Goal: Information Seeking & Learning: Learn about a topic

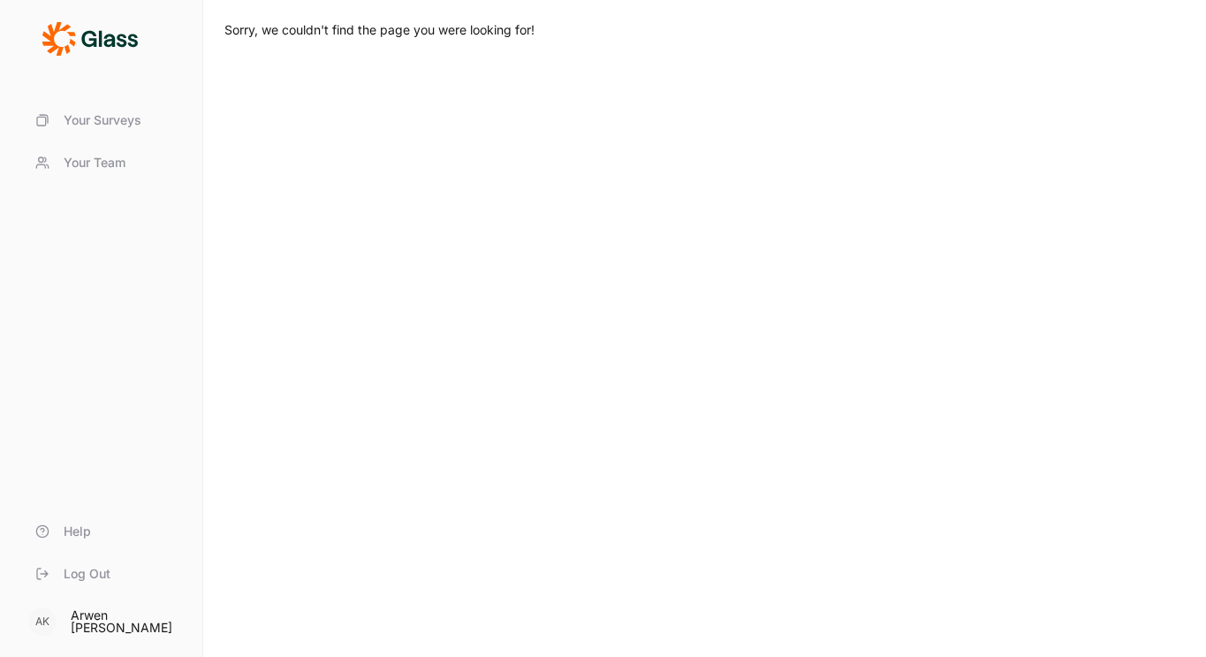
click at [99, 125] on span "Your Surveys" at bounding box center [103, 120] width 78 height 18
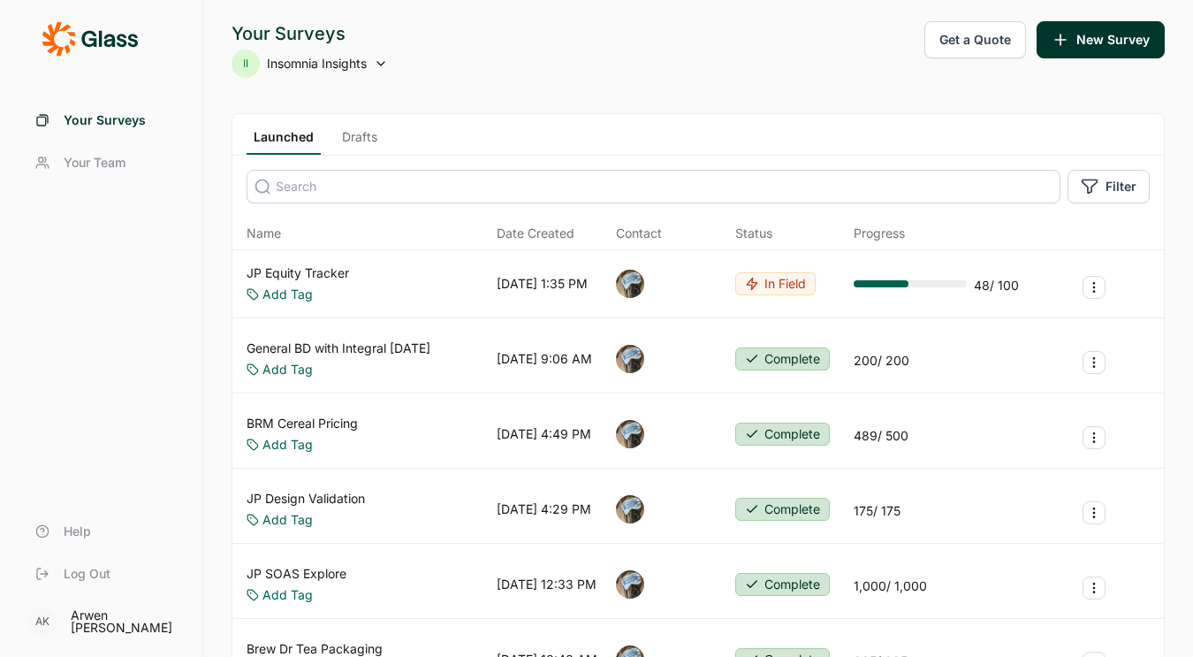
click at [328, 276] on link "JP Equity Tracker" at bounding box center [298, 273] width 102 height 18
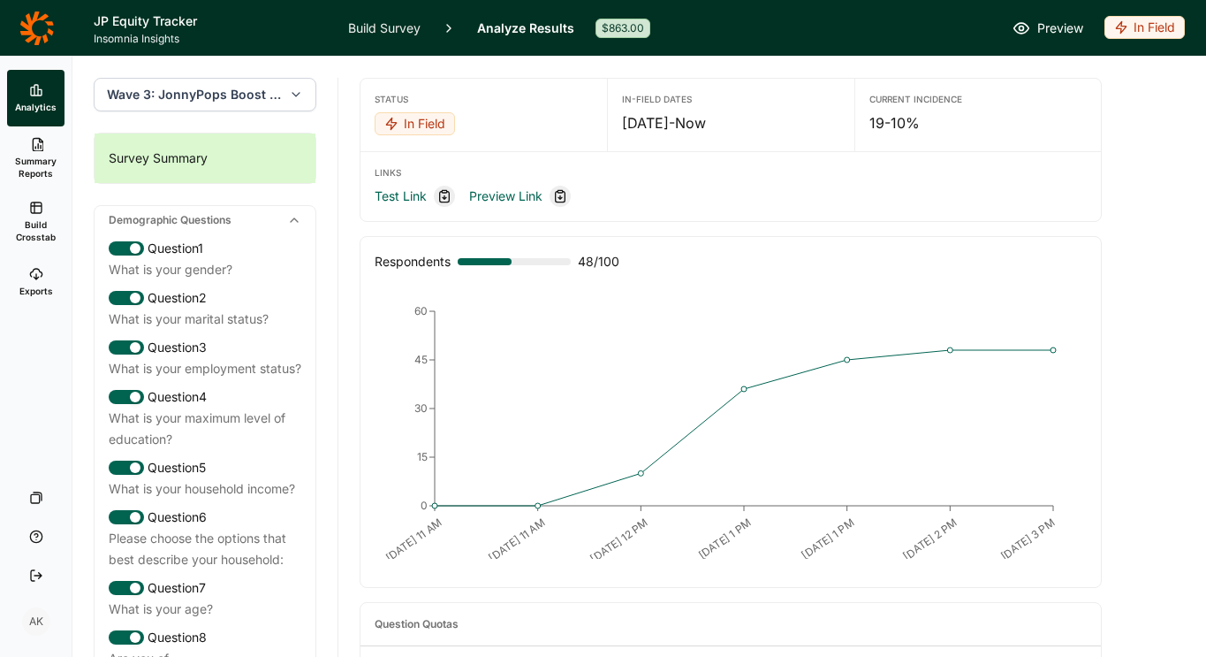
click at [34, 36] on icon at bounding box center [36, 28] width 34 height 34
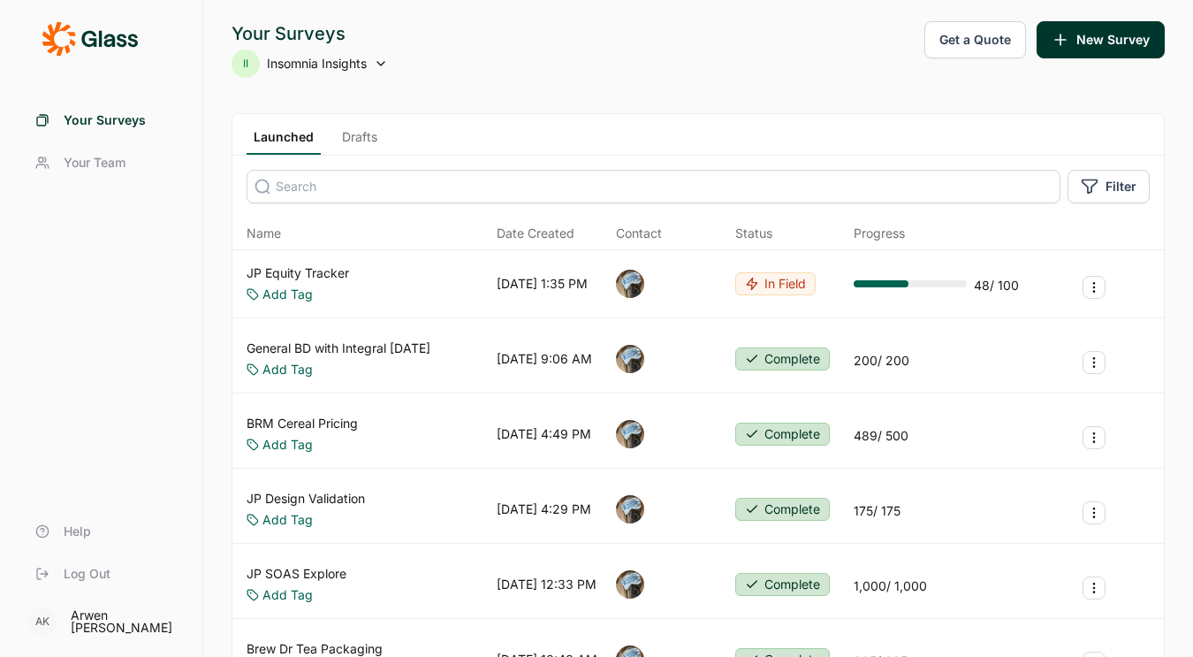
click at [304, 61] on span "Insomnia Insights" at bounding box center [317, 64] width 100 height 18
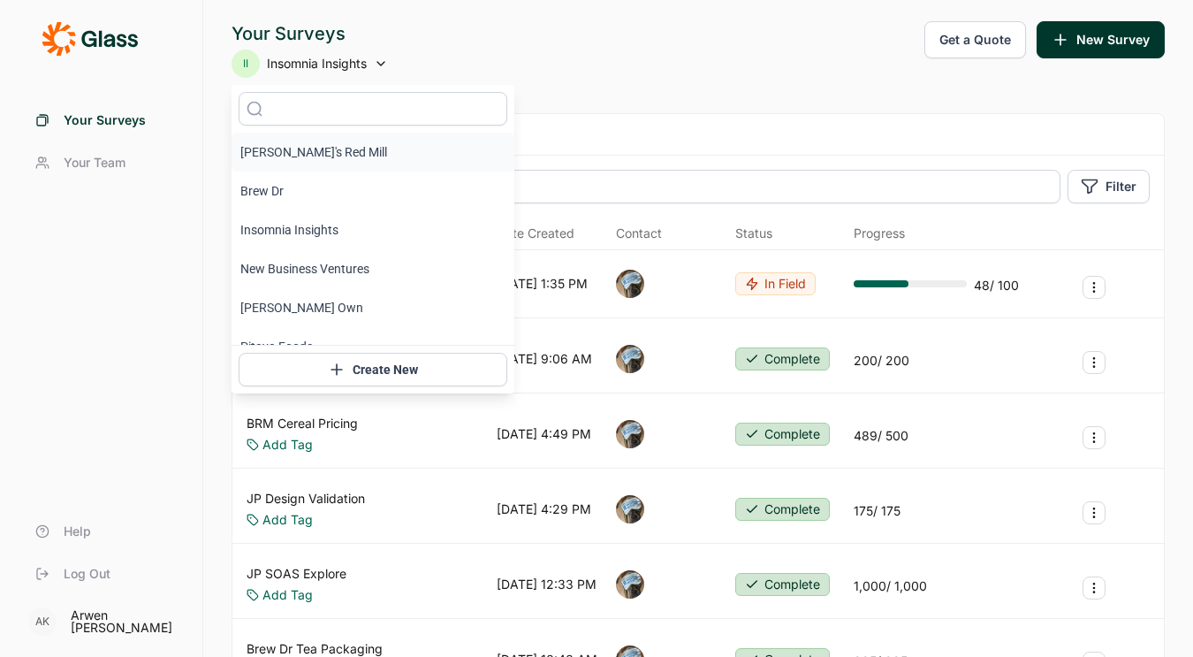
click at [310, 166] on li "[PERSON_NAME]'s Red Mill" at bounding box center [373, 152] width 283 height 39
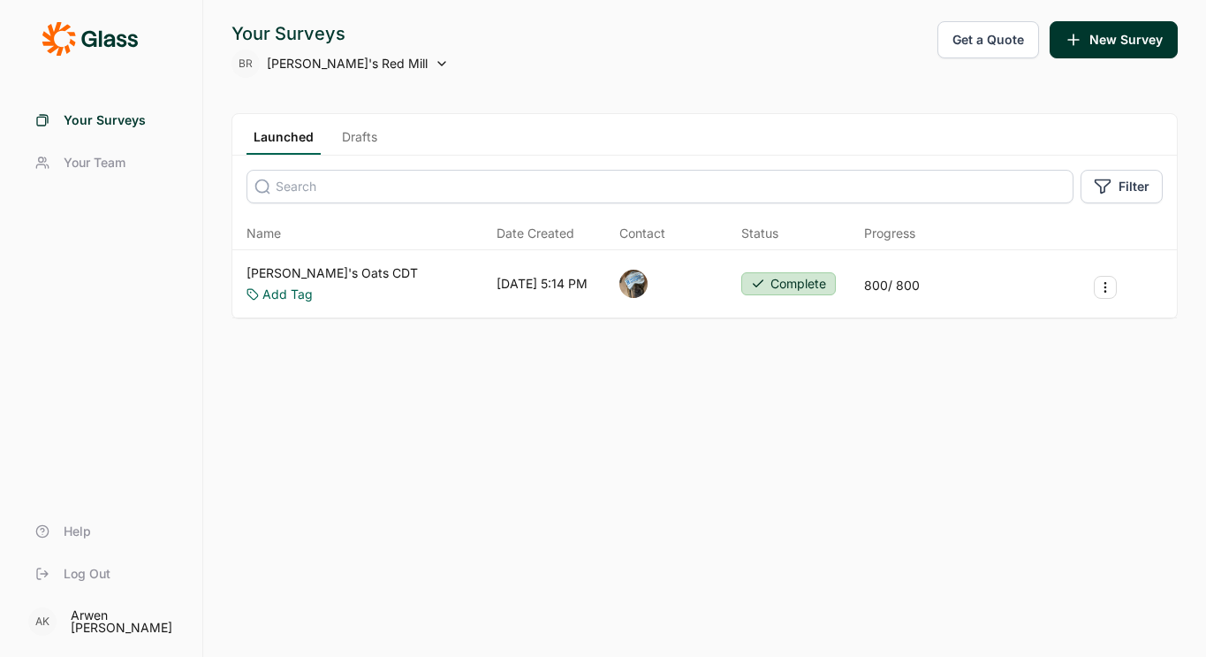
click at [338, 130] on link "Drafts" at bounding box center [359, 141] width 49 height 27
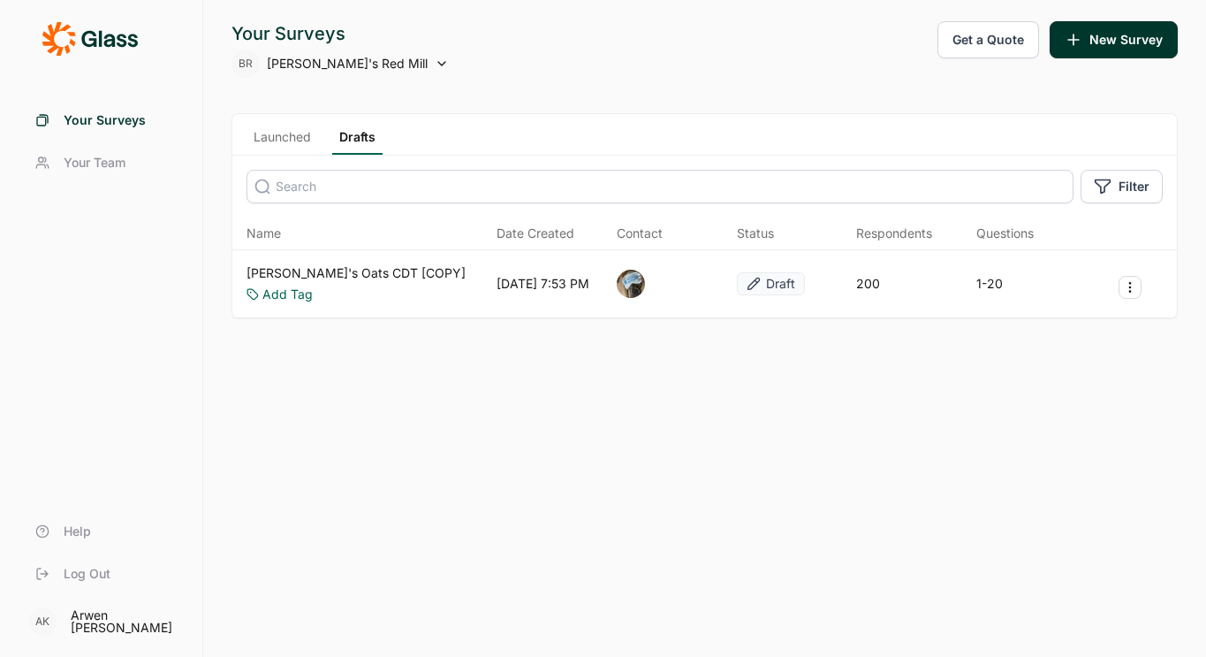
click at [277, 140] on link "Launched" at bounding box center [283, 141] width 72 height 27
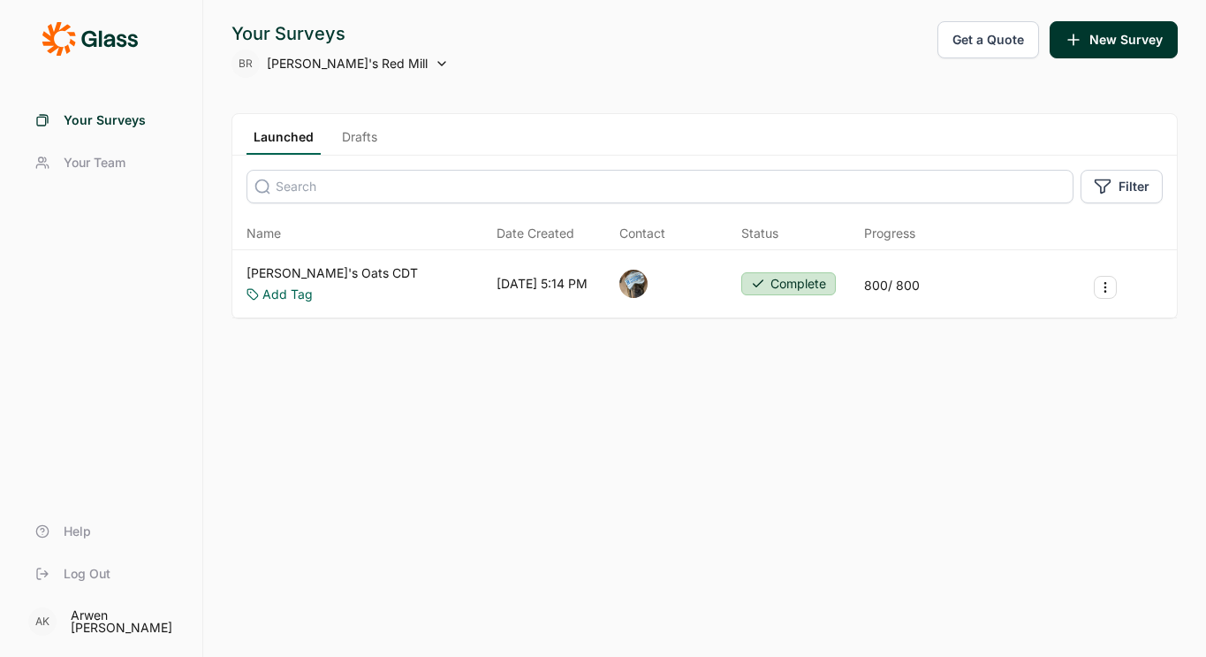
click at [294, 270] on link "[PERSON_NAME]'s Oats CDT" at bounding box center [332, 273] width 171 height 18
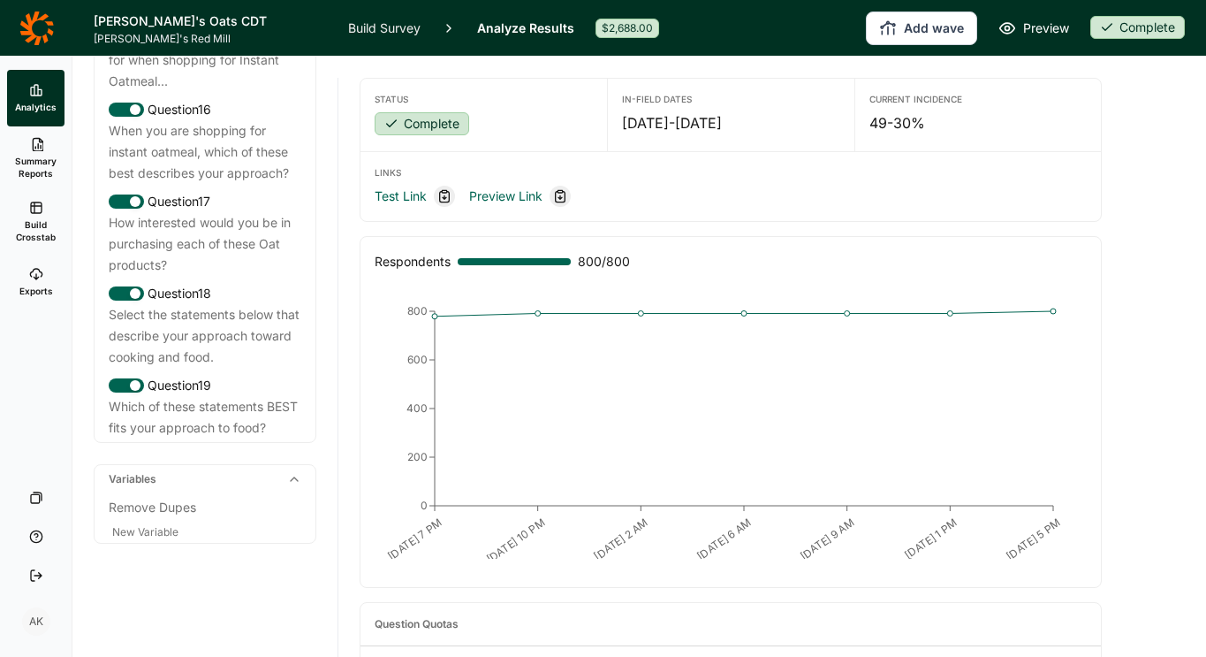
scroll to position [2397, 0]
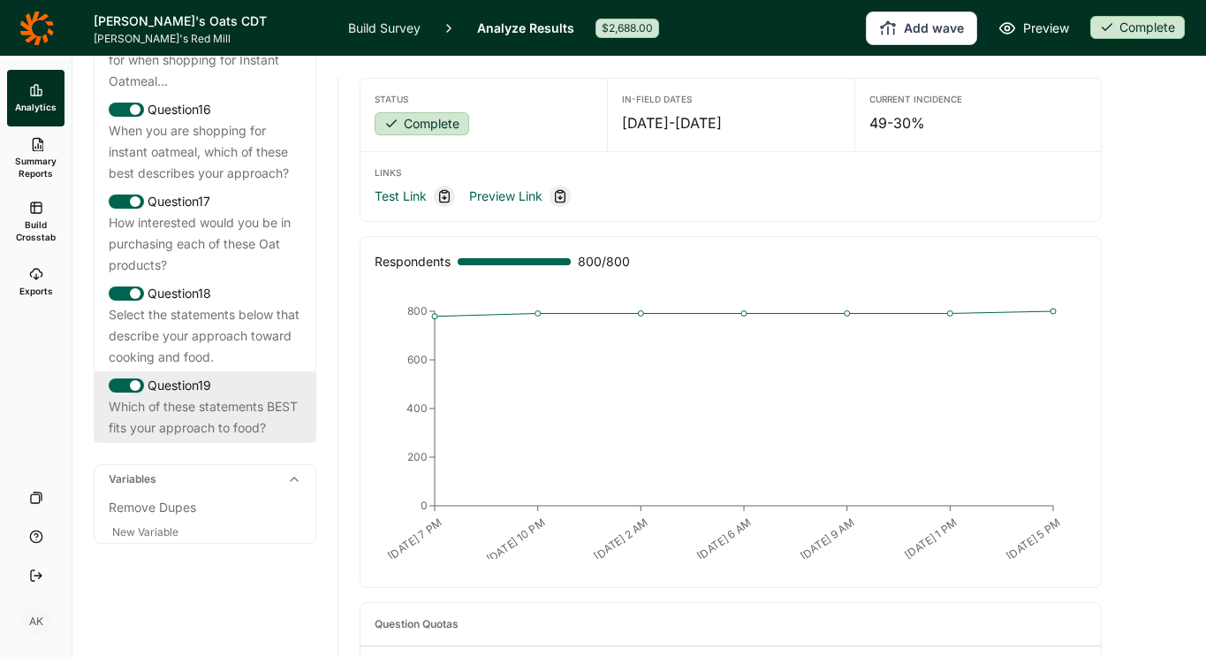
click at [224, 396] on div "Which of these statements BEST fits your approach to food?" at bounding box center [205, 417] width 193 height 42
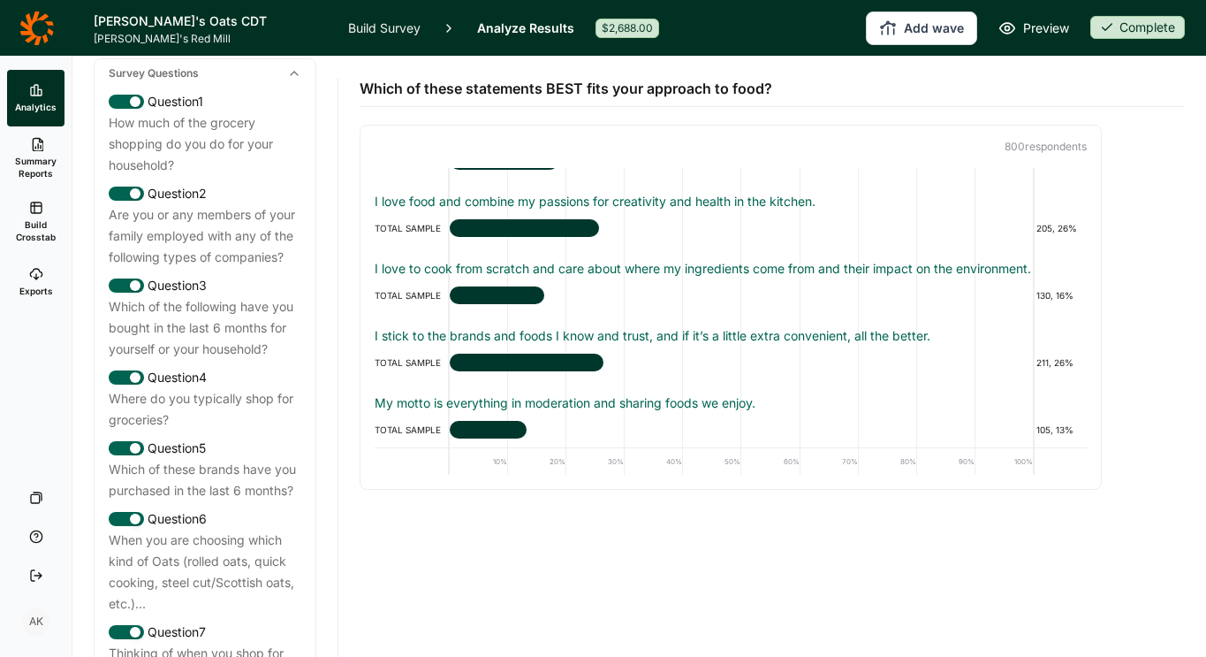
scroll to position [75, 0]
